Goal: Information Seeking & Learning: Learn about a topic

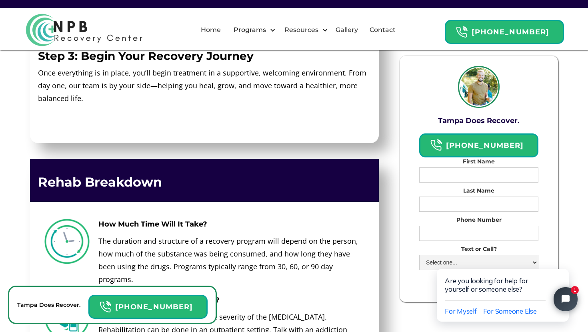
scroll to position [2453, 0]
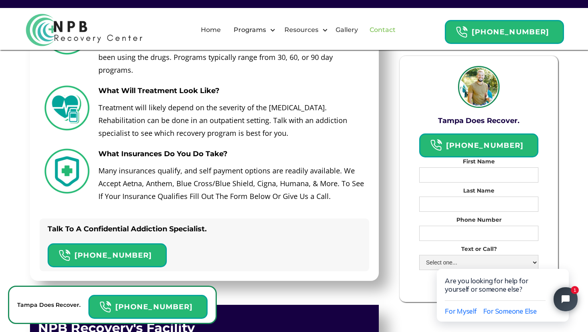
click at [390, 29] on link "Contact" at bounding box center [383, 30] width 36 height 26
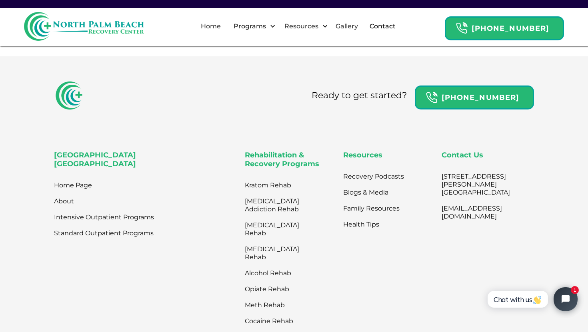
scroll to position [411, 0]
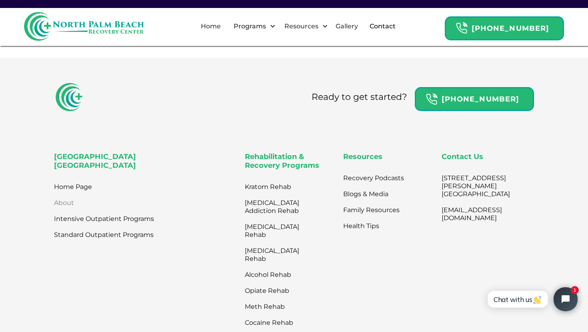
click at [59, 209] on link "About" at bounding box center [64, 203] width 20 height 16
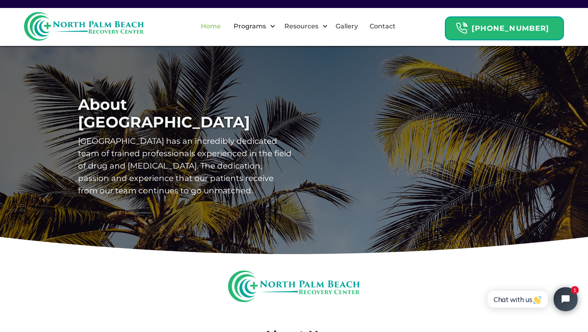
click at [222, 26] on link "Home" at bounding box center [211, 27] width 30 height 26
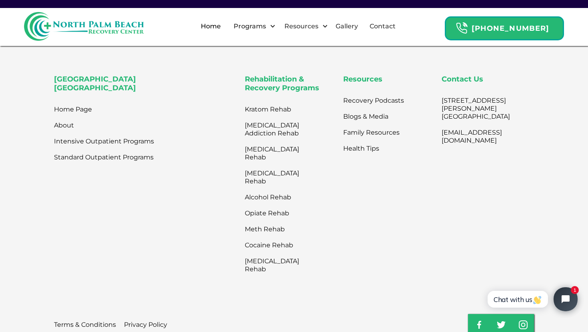
scroll to position [2593, 0]
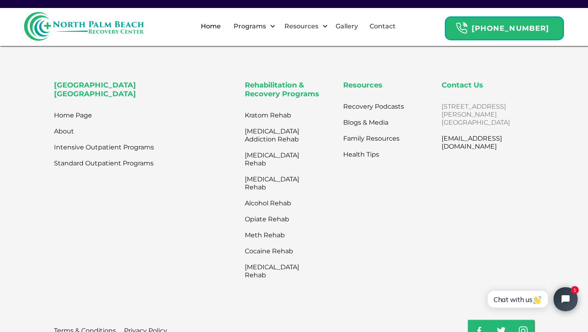
click at [449, 108] on link "2801 N. Flager Dr. West Palm Beach, FL 33407" at bounding box center [476, 115] width 68 height 32
click at [159, 246] on div "North Palm Beach Recovery Center Home Page About Intensive Outpatient Programs …" at bounding box center [146, 182] width 184 height 202
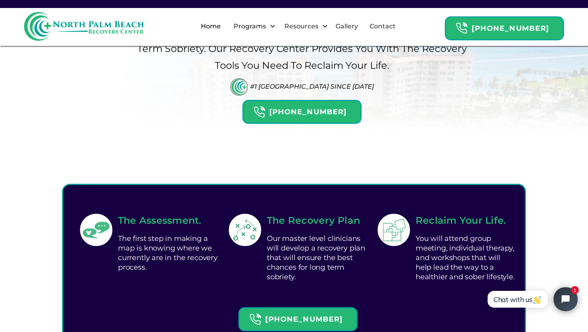
scroll to position [0, 0]
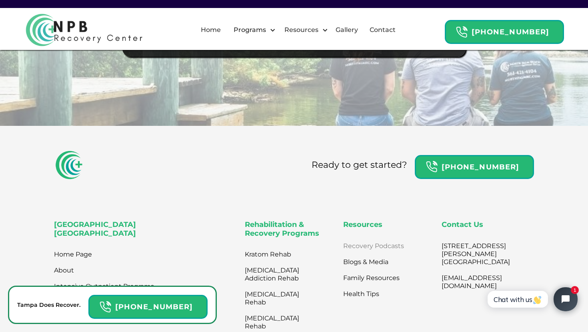
scroll to position [6079, 0]
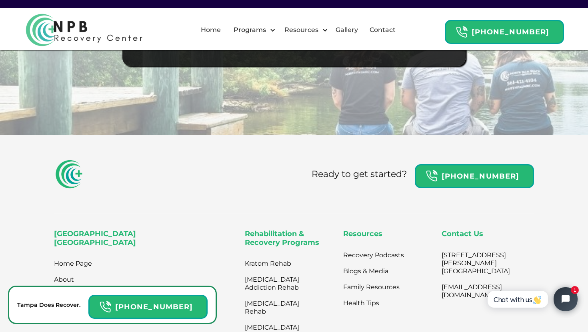
click at [420, 278] on div "Resources Recovery Podcasts Blogs & Media Family Resources Health Tips" at bounding box center [389, 331] width 92 height 202
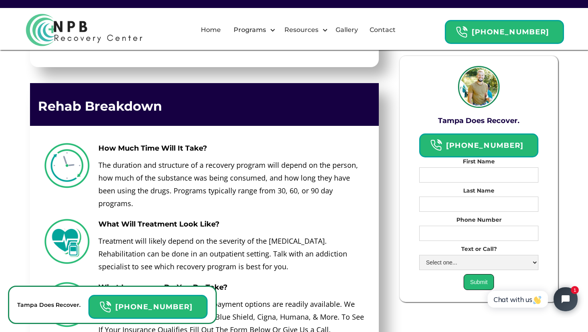
scroll to position [2329, 0]
